Goal: Check status: Check status

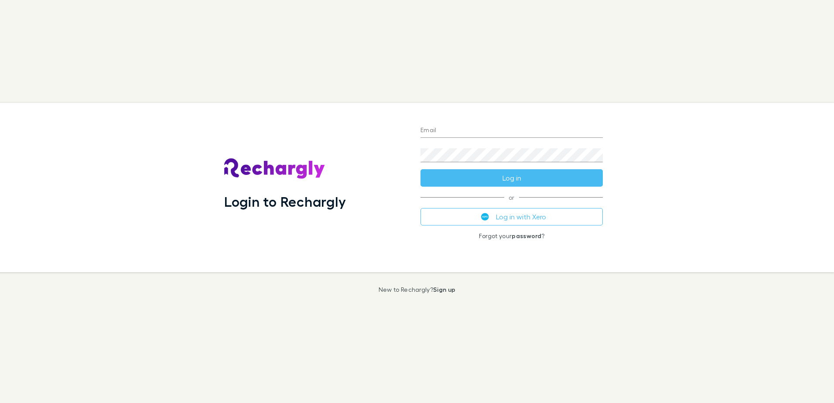
click at [531, 218] on button "Log in with Xero" at bounding box center [512, 216] width 182 height 17
